Goal: Task Accomplishment & Management: Use online tool/utility

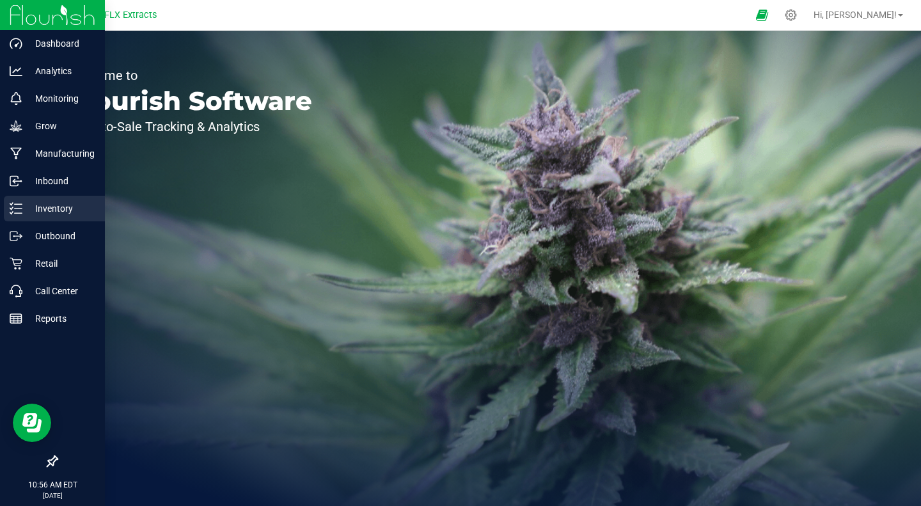
click at [51, 198] on div "Inventory" at bounding box center [54, 209] width 101 height 26
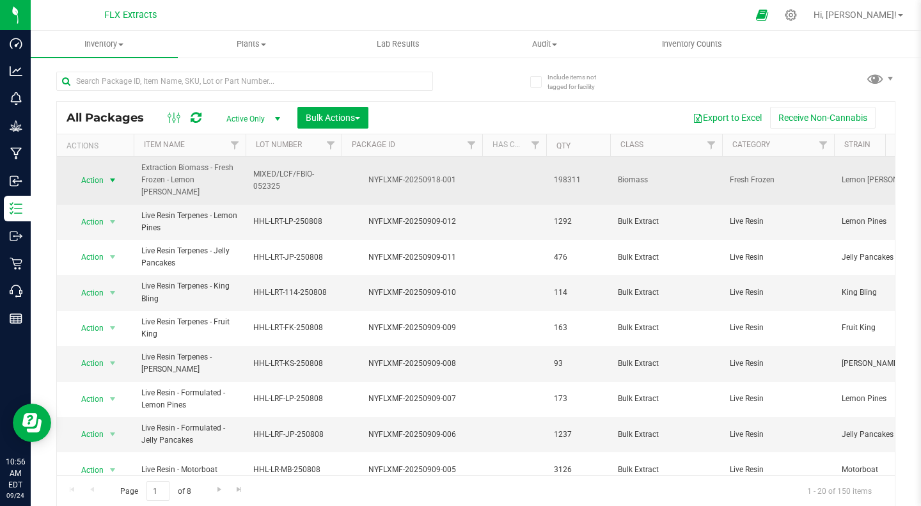
click at [103, 179] on span "Action" at bounding box center [87, 180] width 35 height 18
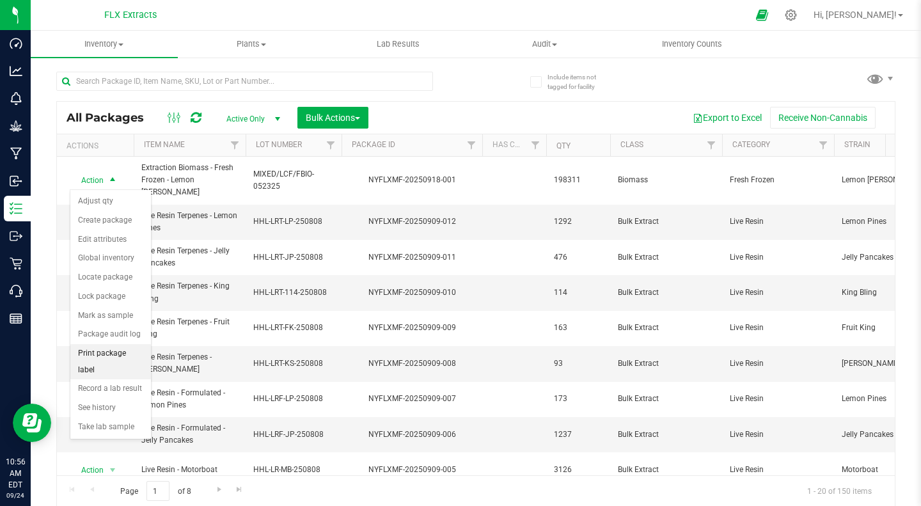
click at [120, 355] on li "Print package label" at bounding box center [110, 361] width 81 height 35
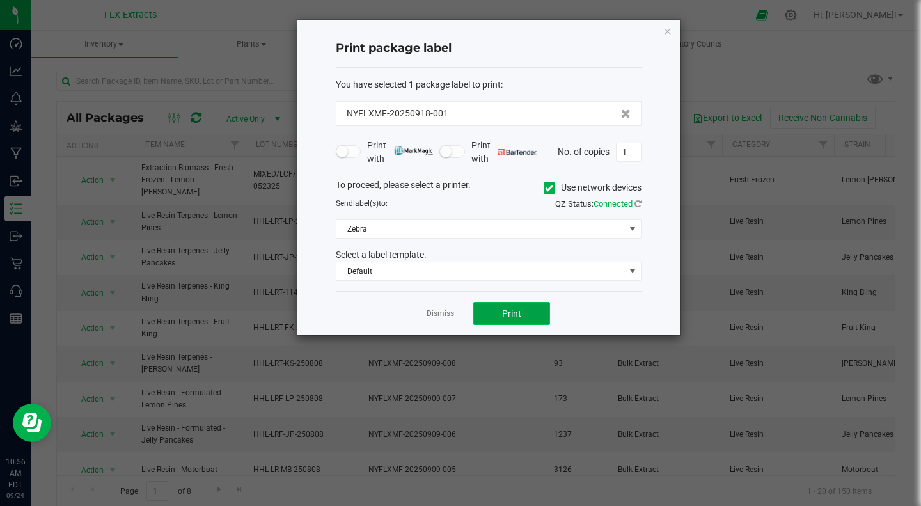
click at [513, 320] on button "Print" at bounding box center [511, 313] width 77 height 23
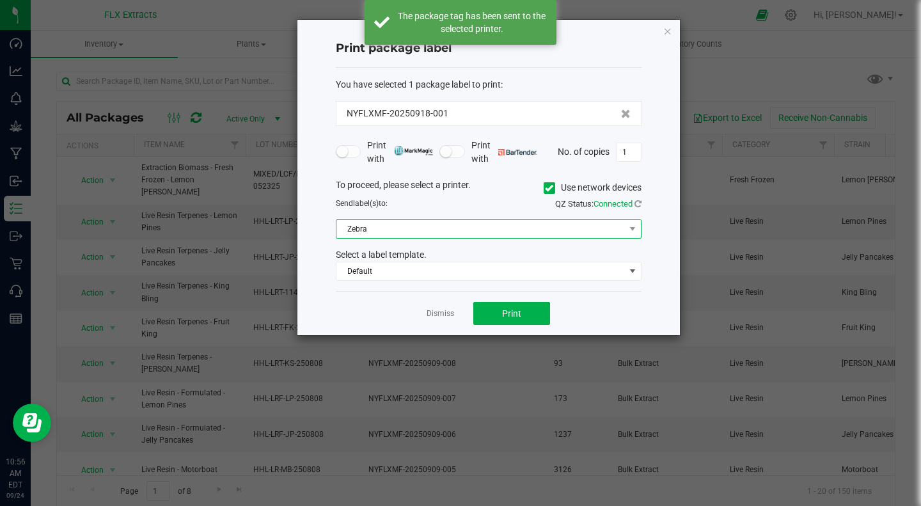
click at [589, 224] on span "Zebra" at bounding box center [480, 229] width 288 height 18
click at [515, 207] on div "QZ Status: Connected" at bounding box center [570, 204] width 162 height 13
click at [546, 188] on icon at bounding box center [549, 188] width 8 height 0
click at [0, 0] on input "Use network devices" at bounding box center [0, 0] width 0 height 0
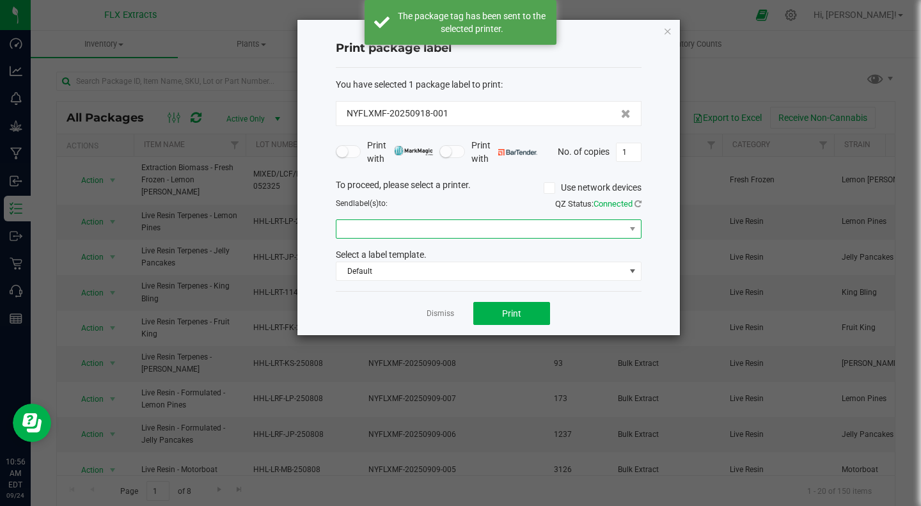
click at [550, 220] on span at bounding box center [480, 229] width 288 height 18
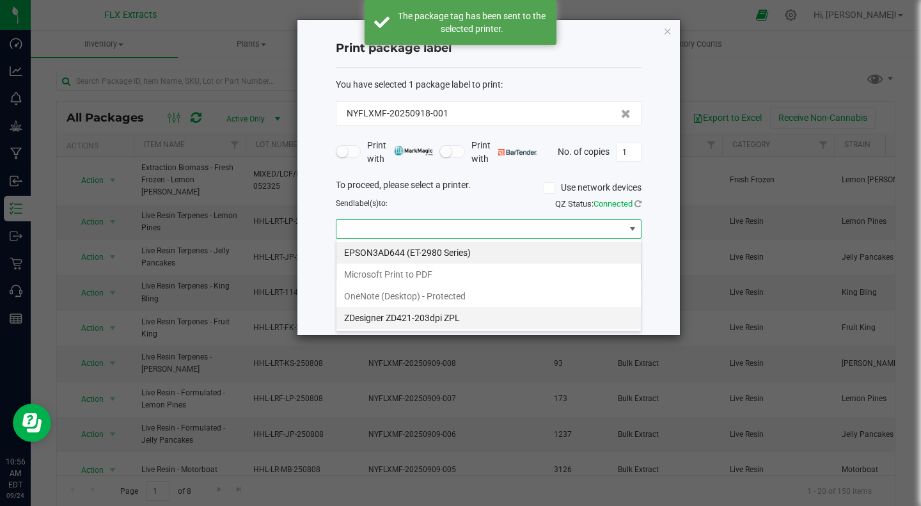
click at [427, 317] on ZPL "ZDesigner ZD421-203dpi ZPL" at bounding box center [488, 318] width 304 height 22
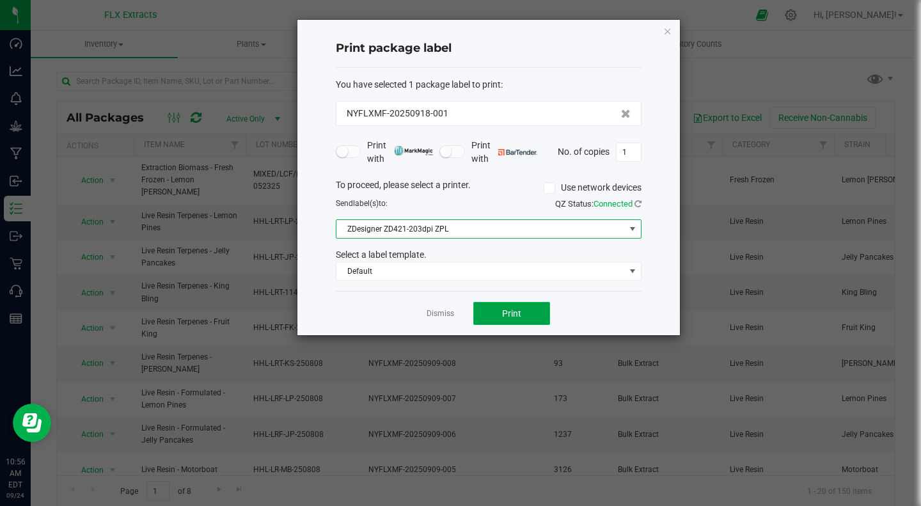
click at [501, 306] on button "Print" at bounding box center [511, 313] width 77 height 23
click at [496, 308] on button "Print" at bounding box center [511, 313] width 77 height 23
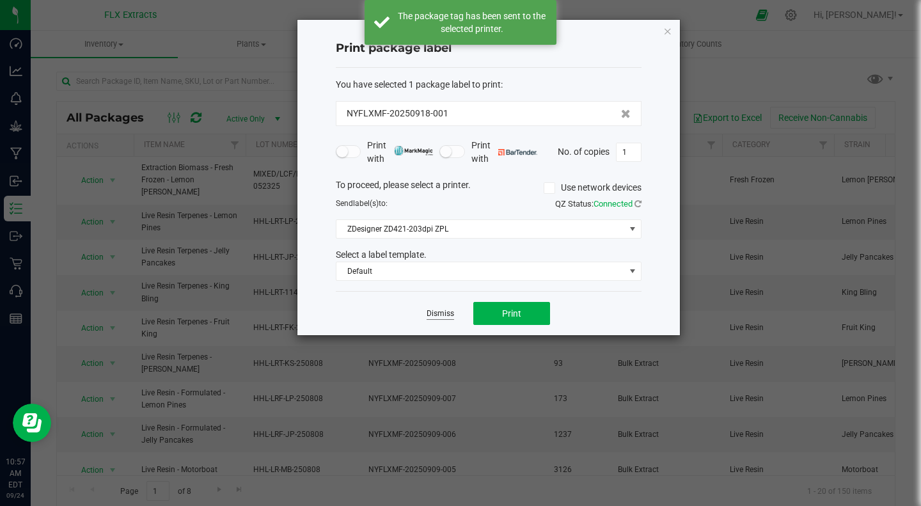
click at [440, 314] on link "Dismiss" at bounding box center [440, 313] width 27 height 11
